Goal: Navigation & Orientation: Understand site structure

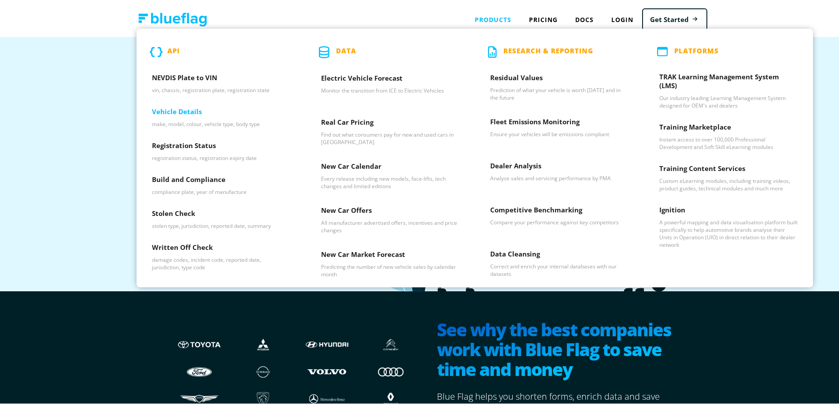
click at [188, 112] on h3 "Vehicle Details" at bounding box center [221, 111] width 138 height 13
click at [357, 121] on h3 "Real Car Pricing" at bounding box center [390, 122] width 138 height 13
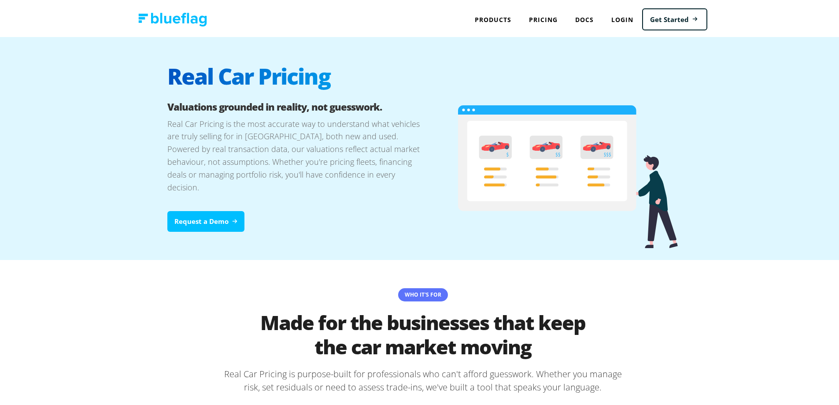
click at [179, 16] on img at bounding box center [172, 18] width 69 height 14
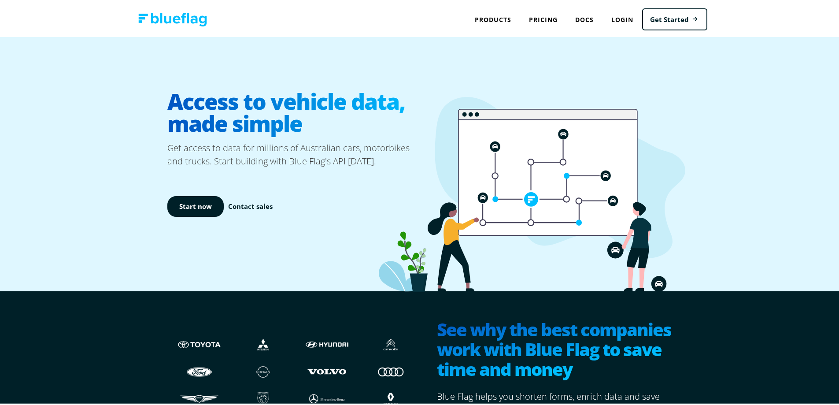
drag, startPoint x: 760, startPoint y: 52, endPoint x: 780, endPoint y: 14, distance: 43.7
click at [761, 52] on div "Access to vehicle data, made simple Get access to data for millions of Australi…" at bounding box center [422, 162] width 845 height 254
